Goal: Contribute content: Contribute content

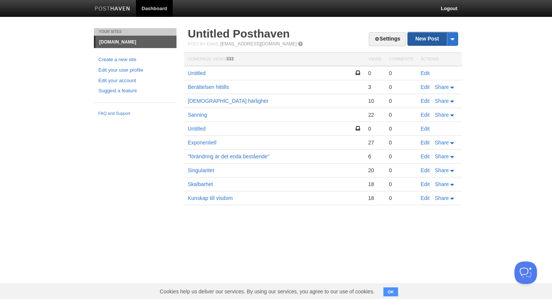
click at [426, 41] on link "New Post" at bounding box center [433, 38] width 50 height 13
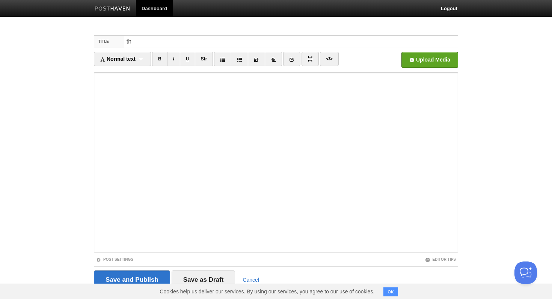
type input "t"
type input "The greatest equaliser"
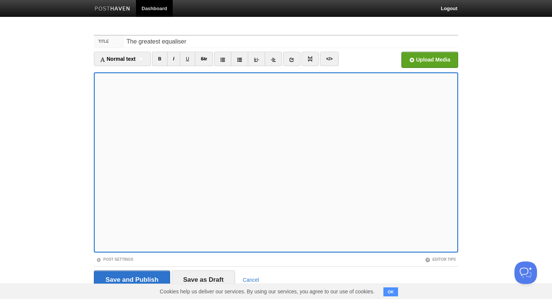
scroll to position [18, 0]
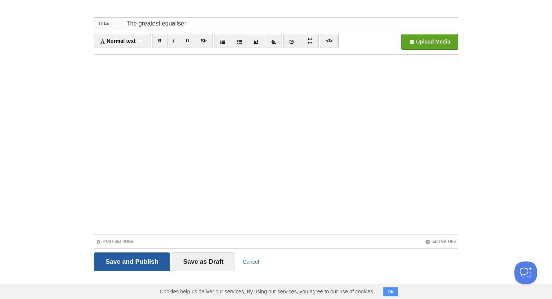
click at [117, 257] on input "Save and Publish" at bounding box center [132, 262] width 76 height 19
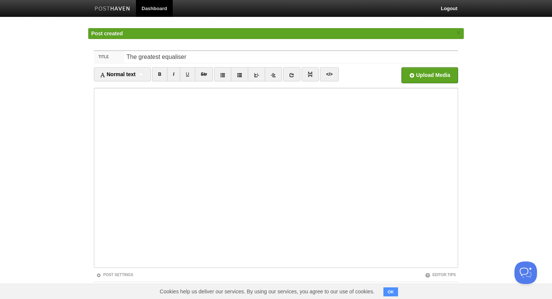
click at [127, 8] on img at bounding box center [113, 9] width 36 height 6
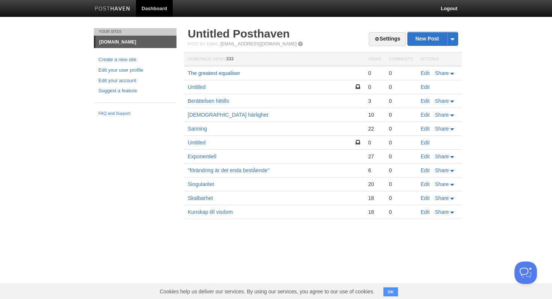
click at [220, 71] on link "The greatest equaliser" at bounding box center [214, 73] width 52 height 6
click at [426, 73] on link "Edit" at bounding box center [424, 73] width 9 height 6
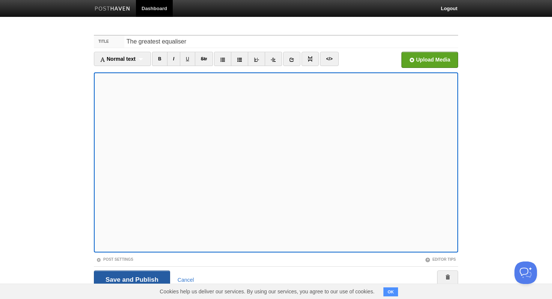
click at [140, 275] on input "Save and Publish" at bounding box center [132, 280] width 76 height 19
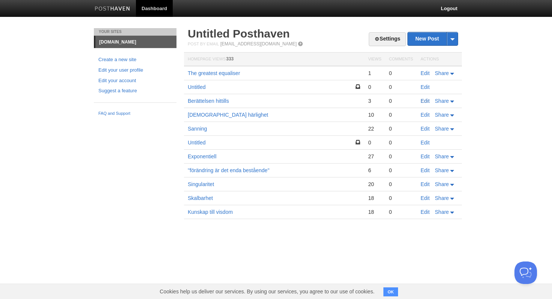
click at [425, 104] on link "Edit" at bounding box center [424, 101] width 9 height 6
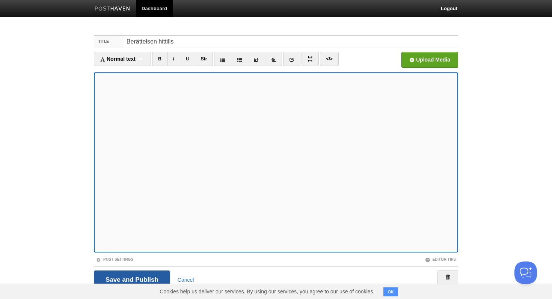
click at [126, 277] on input "Save and Publish" at bounding box center [132, 280] width 76 height 19
